Goal: Information Seeking & Learning: Learn about a topic

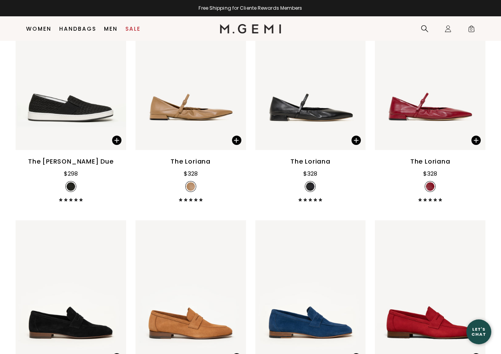
scroll to position [3135, 0]
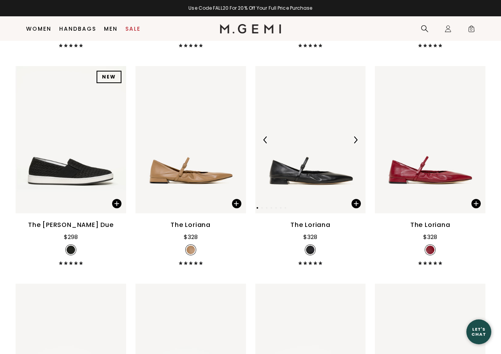
click at [298, 183] on img at bounding box center [310, 139] width 110 height 147
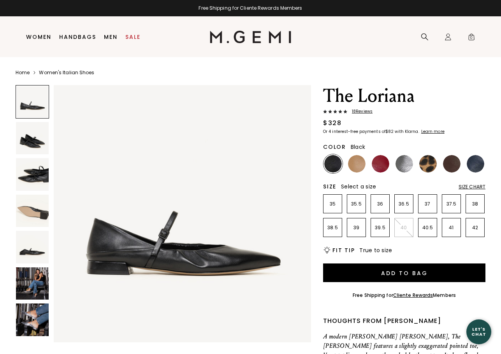
click at [30, 289] on img at bounding box center [32, 284] width 33 height 33
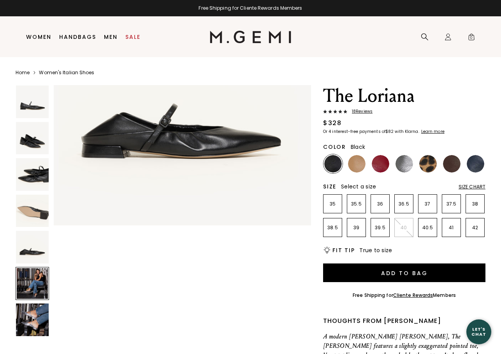
scroll to position [1296, 0]
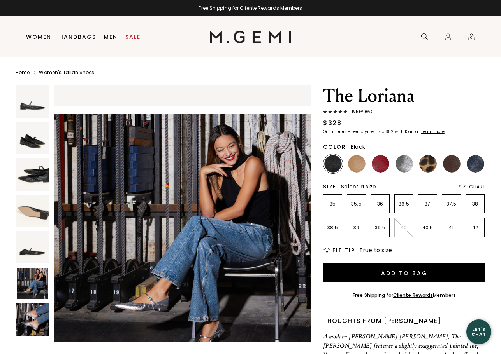
click at [34, 314] on img at bounding box center [32, 320] width 33 height 33
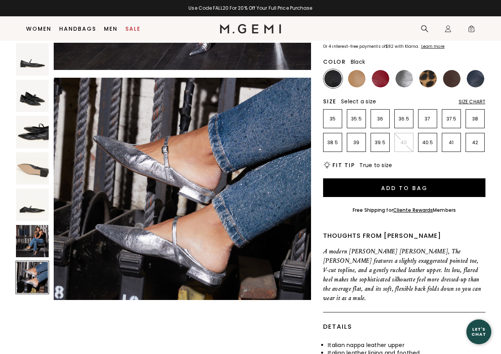
scroll to position [78, 0]
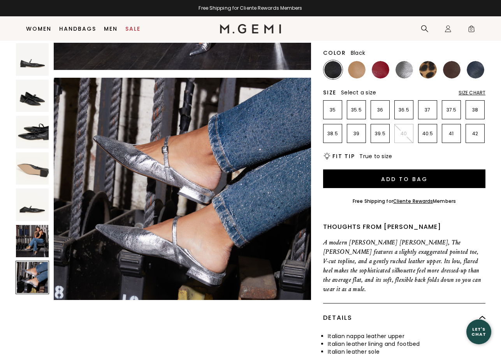
click at [32, 241] on img at bounding box center [32, 241] width 33 height 33
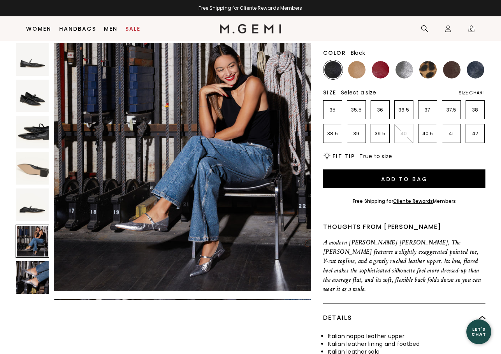
scroll to position [1296, 0]
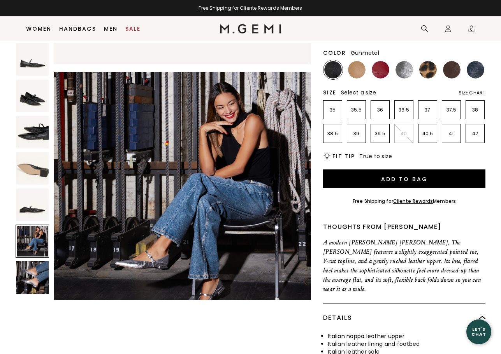
click at [402, 67] on img at bounding box center [404, 70] width 18 height 18
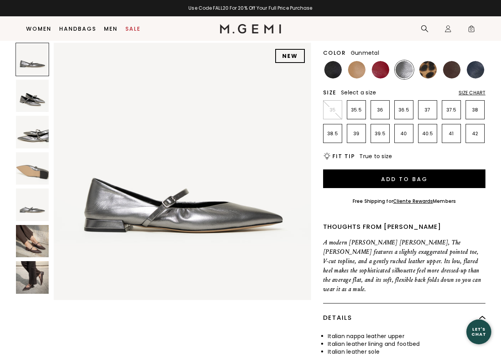
click at [29, 244] on img at bounding box center [32, 241] width 33 height 33
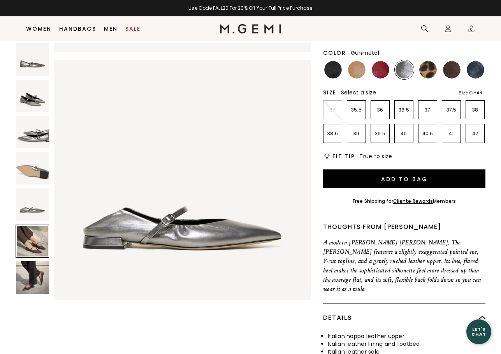
scroll to position [1296, 0]
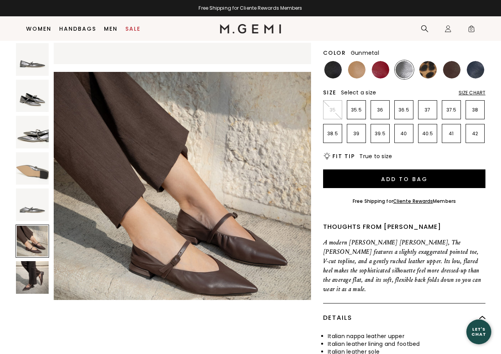
click at [35, 278] on img at bounding box center [32, 277] width 33 height 33
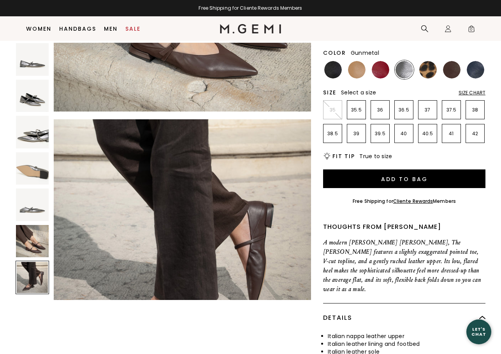
scroll to position [1555, 0]
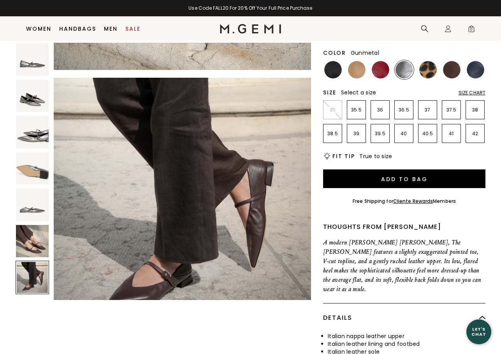
click at [35, 239] on img at bounding box center [32, 241] width 33 height 33
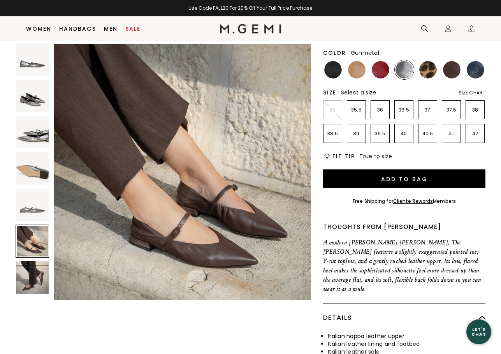
scroll to position [1296, 0]
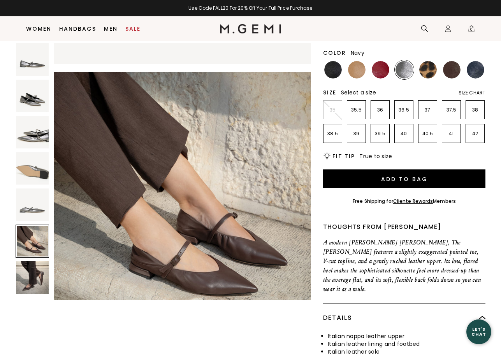
click at [473, 70] on img at bounding box center [475, 70] width 18 height 18
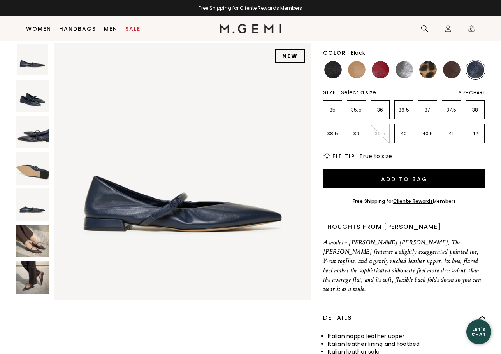
click at [334, 70] on img at bounding box center [333, 70] width 18 height 18
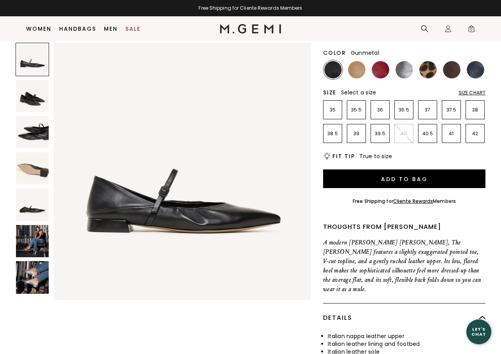
click at [406, 67] on img at bounding box center [404, 70] width 18 height 18
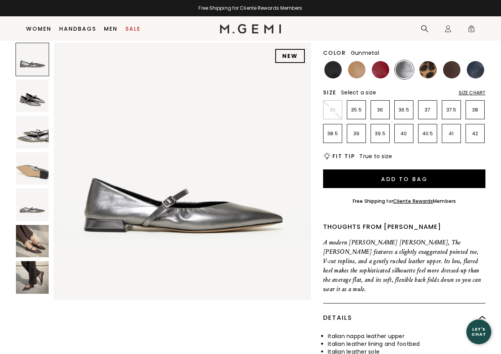
click at [32, 206] on img at bounding box center [32, 205] width 33 height 33
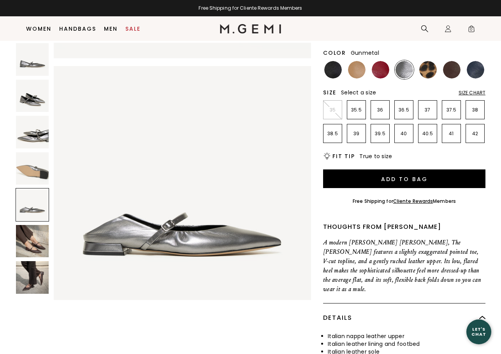
click at [26, 61] on img at bounding box center [32, 59] width 33 height 33
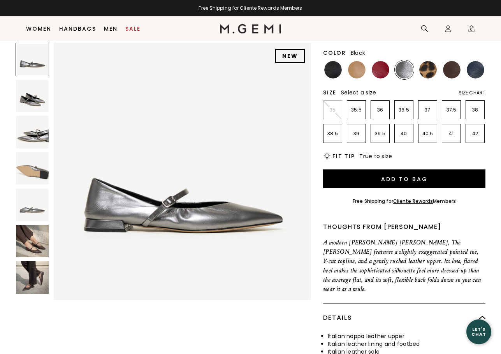
click at [333, 69] on img at bounding box center [333, 70] width 18 height 18
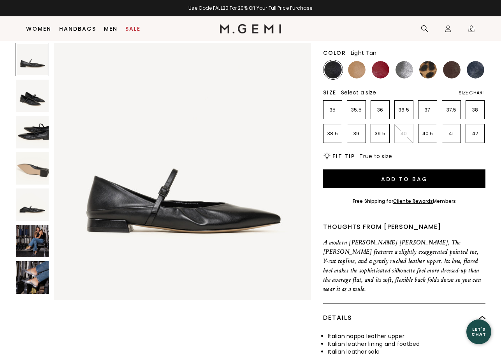
click at [357, 69] on img at bounding box center [357, 70] width 18 height 18
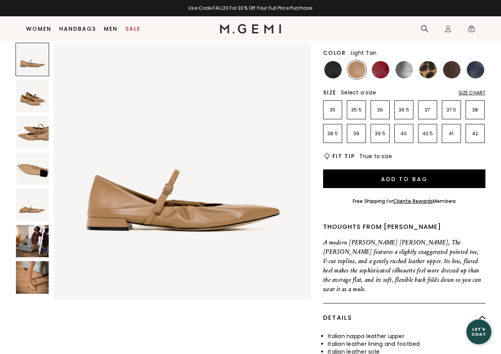
click at [32, 242] on img at bounding box center [32, 241] width 33 height 33
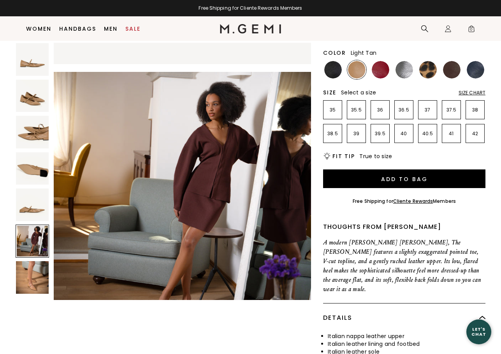
click at [32, 277] on img at bounding box center [32, 277] width 33 height 33
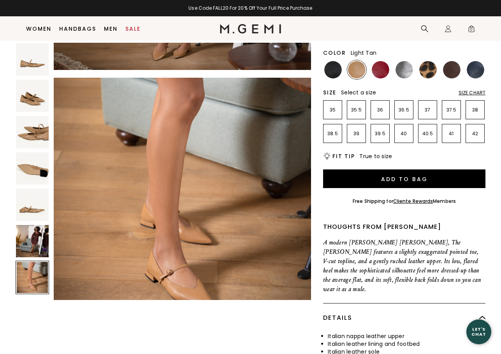
click at [32, 133] on img at bounding box center [32, 132] width 33 height 33
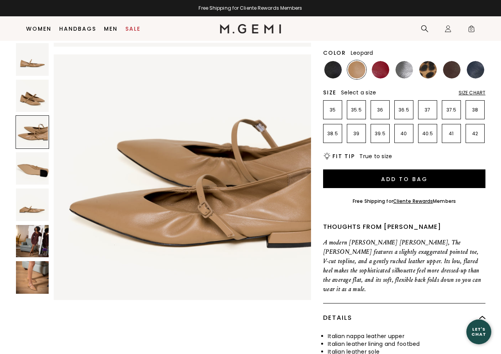
click at [428, 69] on img at bounding box center [428, 70] width 18 height 18
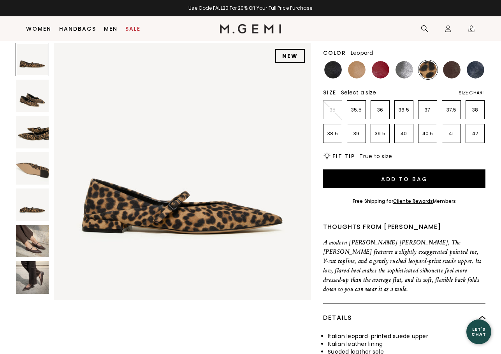
scroll to position [77, 0]
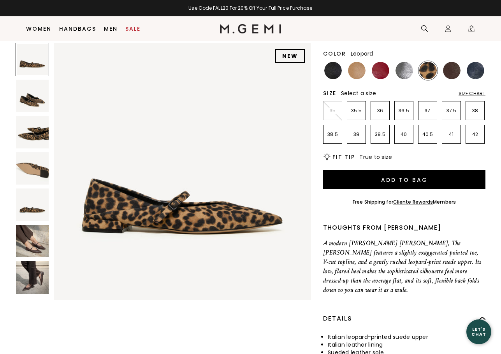
click at [30, 205] on img at bounding box center [32, 205] width 33 height 33
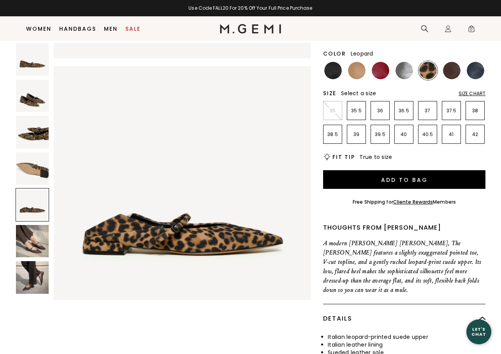
scroll to position [78, 0]
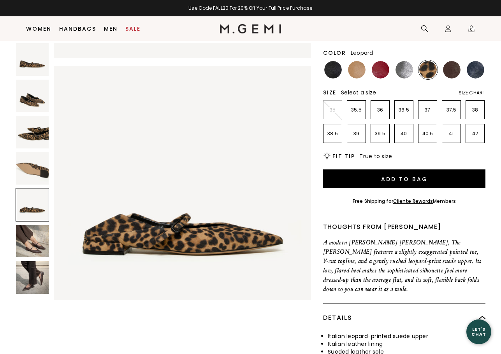
click at [27, 238] on img at bounding box center [32, 241] width 33 height 33
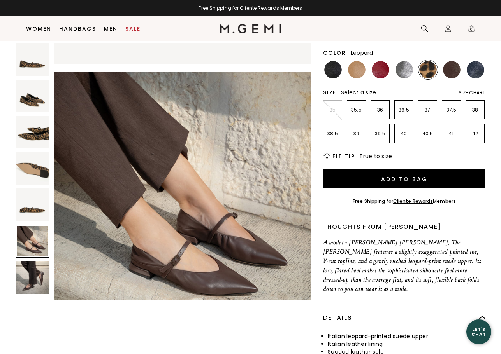
scroll to position [79, 0]
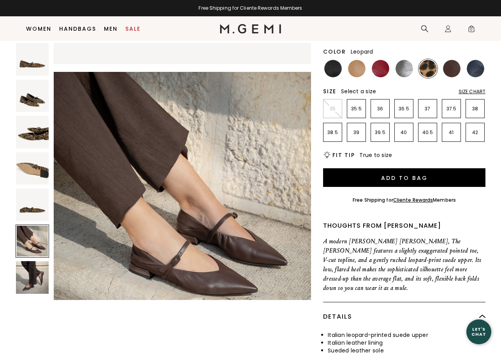
click at [30, 269] on img at bounding box center [32, 277] width 33 height 33
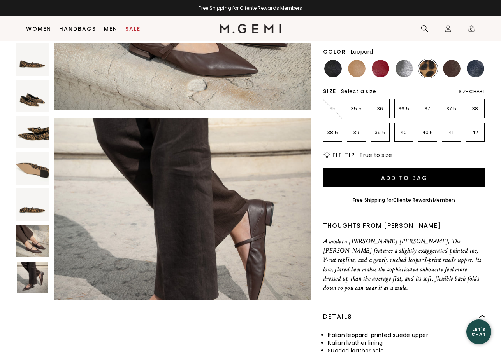
scroll to position [1555, 0]
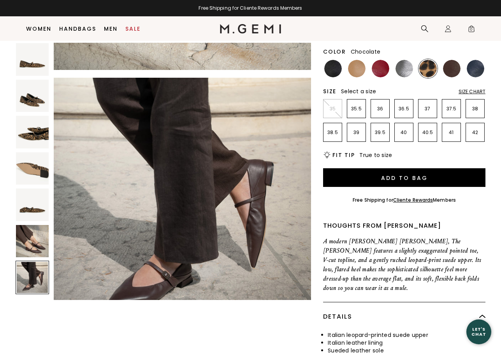
click at [448, 67] on img at bounding box center [452, 69] width 18 height 18
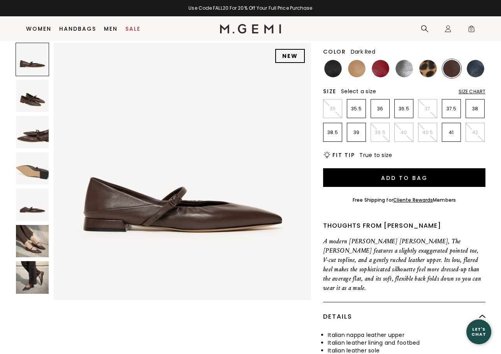
click at [379, 69] on img at bounding box center [380, 69] width 18 height 18
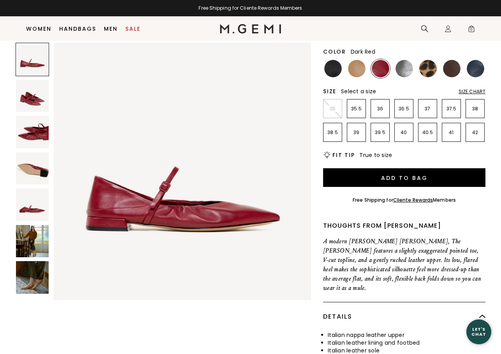
click at [467, 90] on div "Size Chart" at bounding box center [471, 92] width 27 height 6
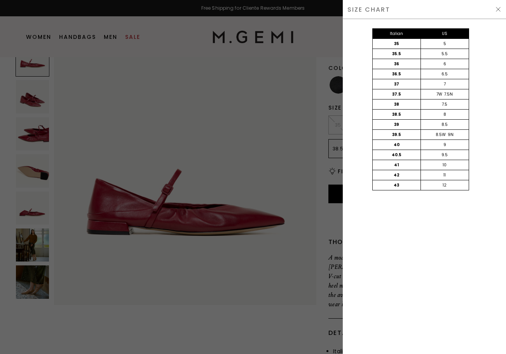
click at [282, 103] on div at bounding box center [253, 177] width 506 height 354
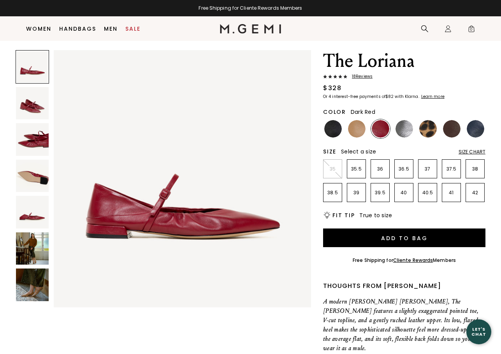
scroll to position [17, 0]
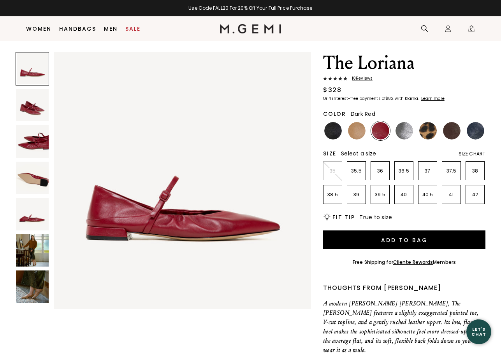
click at [359, 77] on span "18 Review s" at bounding box center [359, 78] width 25 height 5
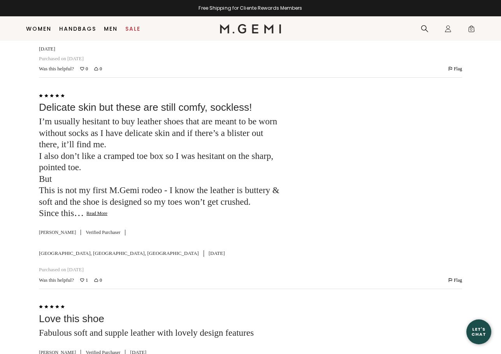
scroll to position [1632, 0]
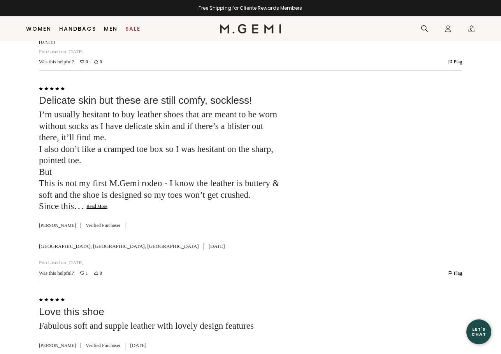
click at [96, 204] on button "Read More" at bounding box center [96, 207] width 21 height 6
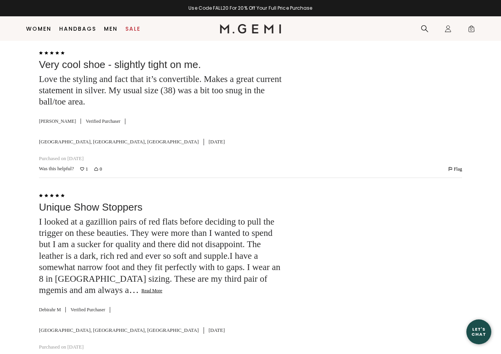
scroll to position [2537, 0]
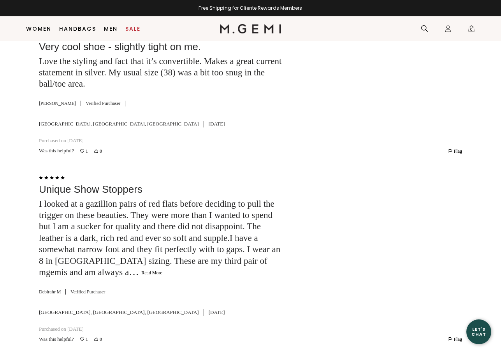
click at [162, 270] on button "Read More" at bounding box center [151, 273] width 21 height 6
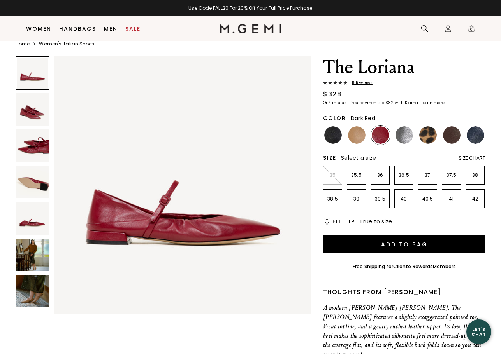
scroll to position [3, 0]
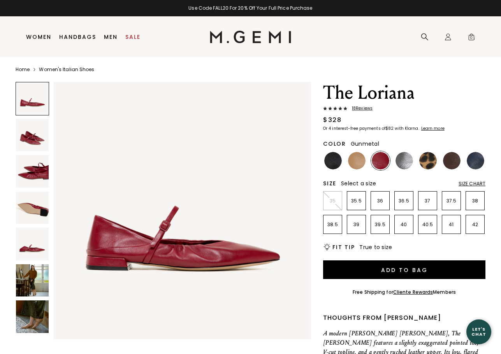
click at [404, 156] on img at bounding box center [404, 161] width 18 height 18
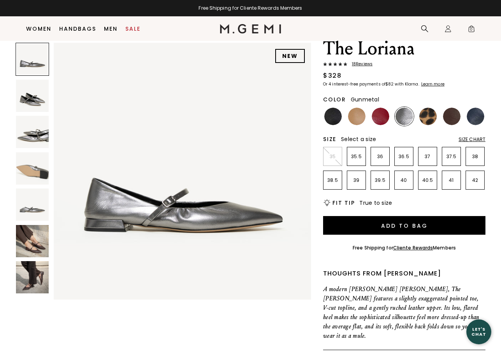
scroll to position [32, 0]
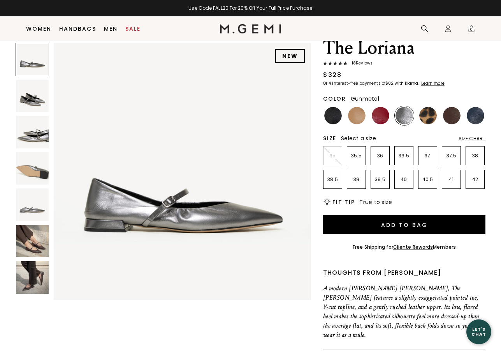
click at [242, 28] on img at bounding box center [250, 28] width 61 height 9
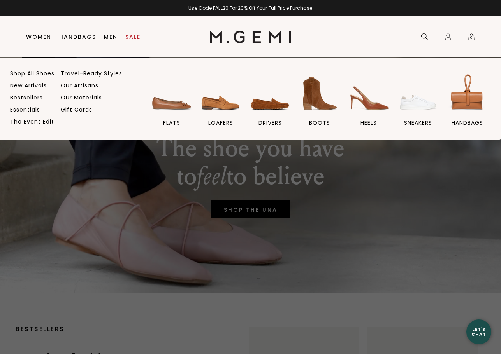
click at [37, 34] on link "Women" at bounding box center [38, 37] width 25 height 6
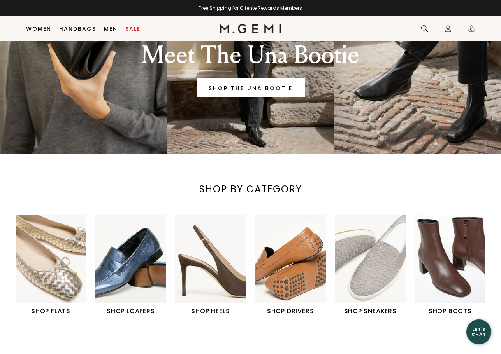
scroll to position [198, 0]
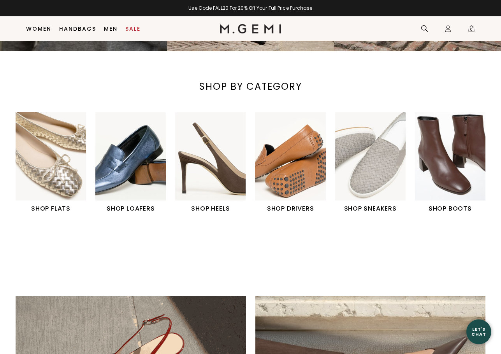
click at [439, 156] on img "6 / 6" at bounding box center [450, 156] width 70 height 88
